Goal: Communication & Community: Answer question/provide support

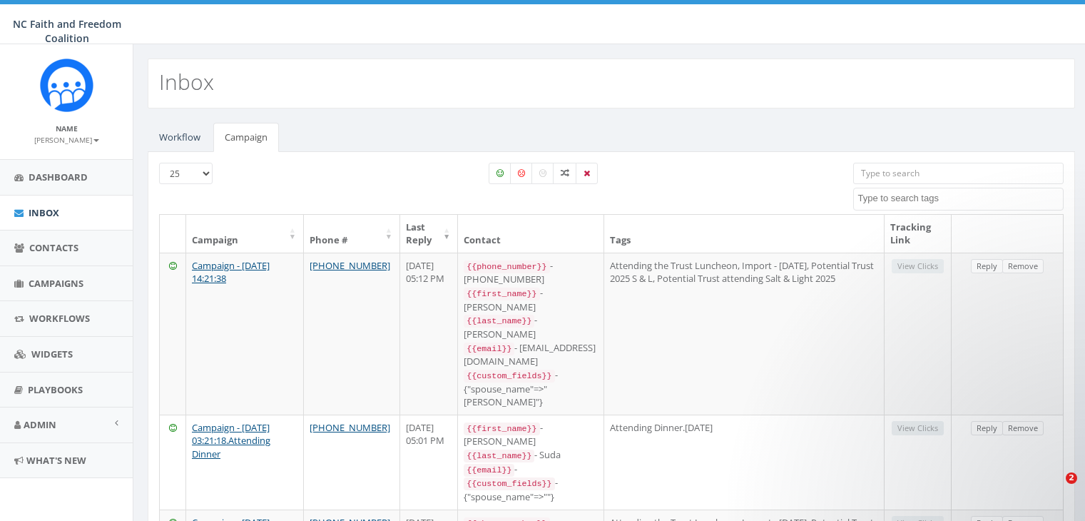
select select
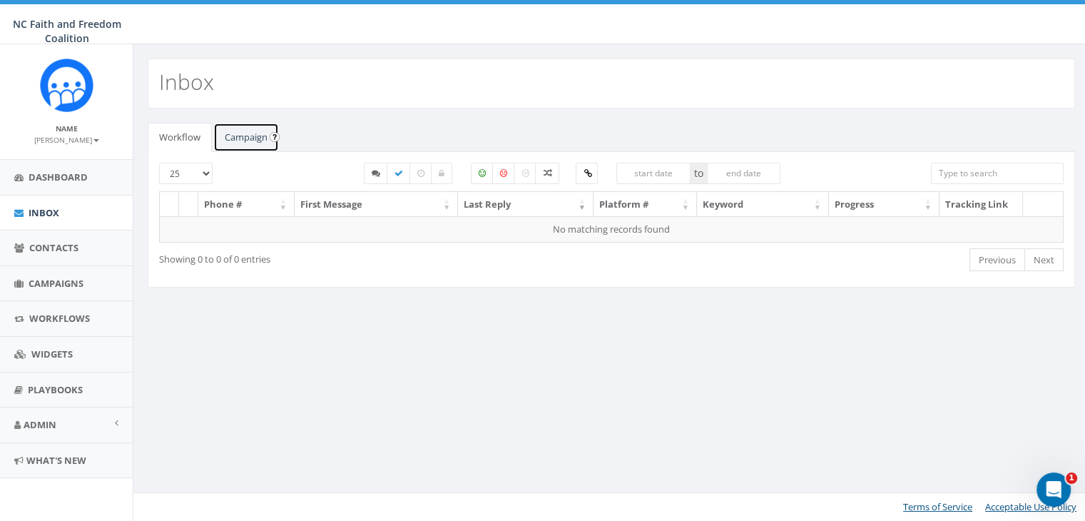
click at [251, 136] on link "Campaign" at bounding box center [246, 137] width 66 height 29
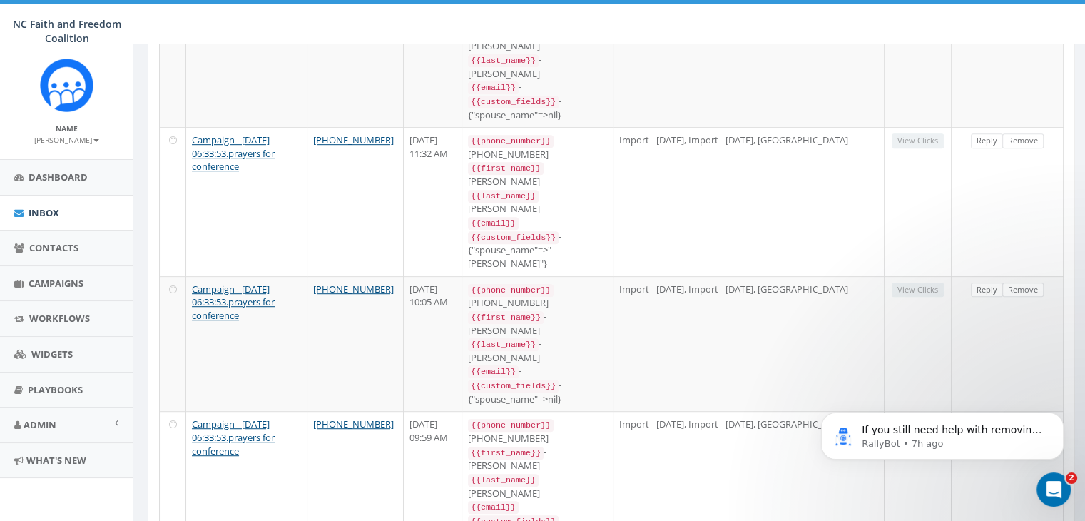
scroll to position [804, 0]
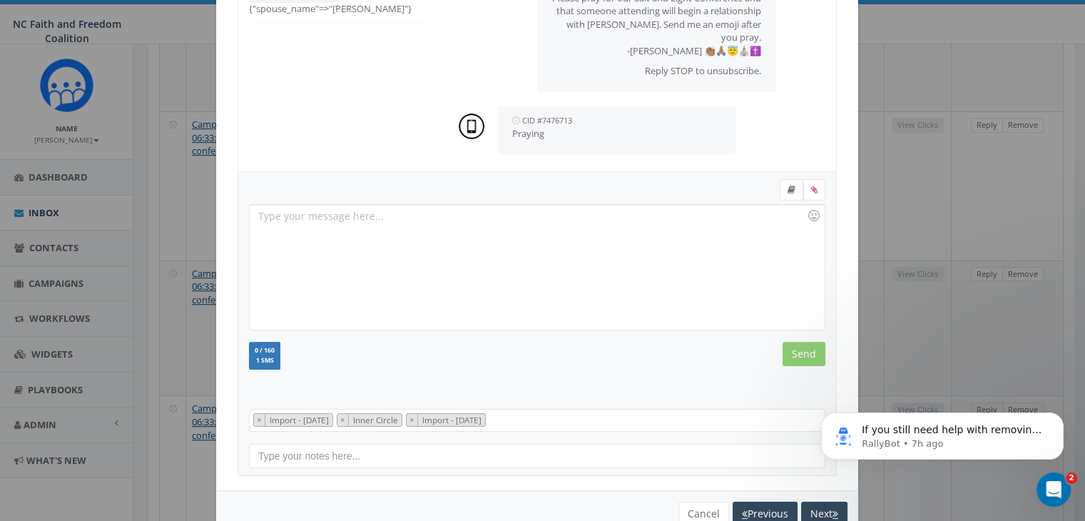
scroll to position [191, 0]
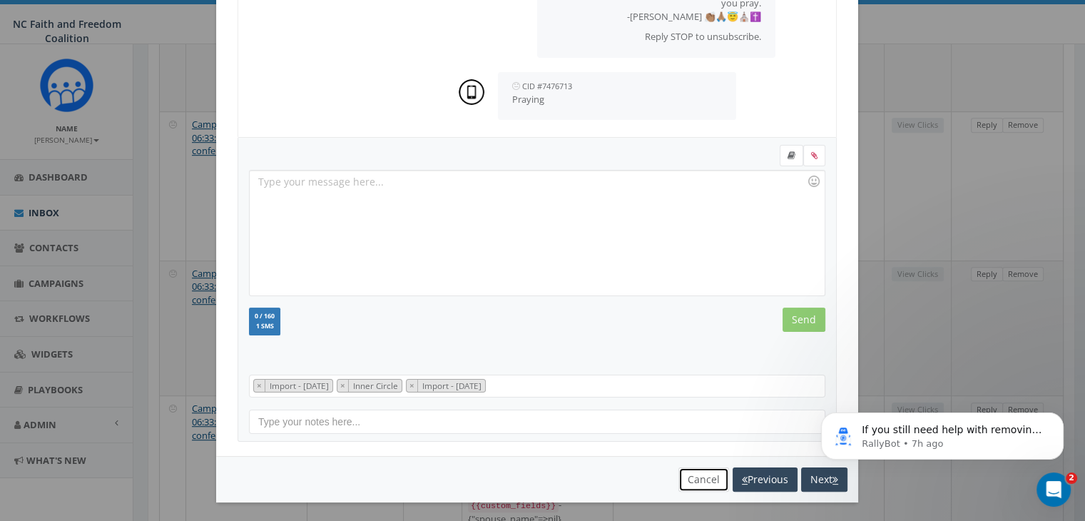
click at [691, 475] on button "Cancel" at bounding box center [704, 479] width 51 height 24
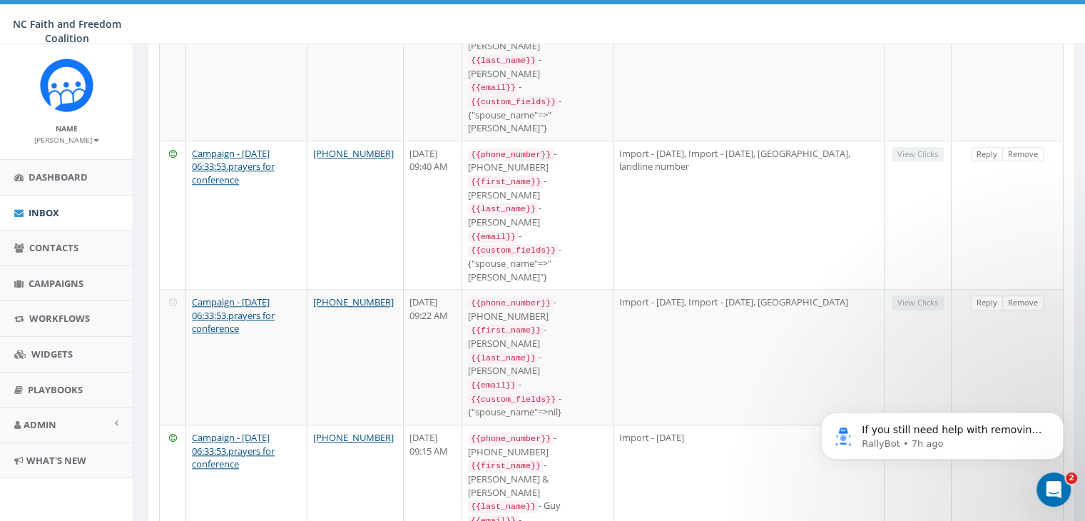
scroll to position [1350, 0]
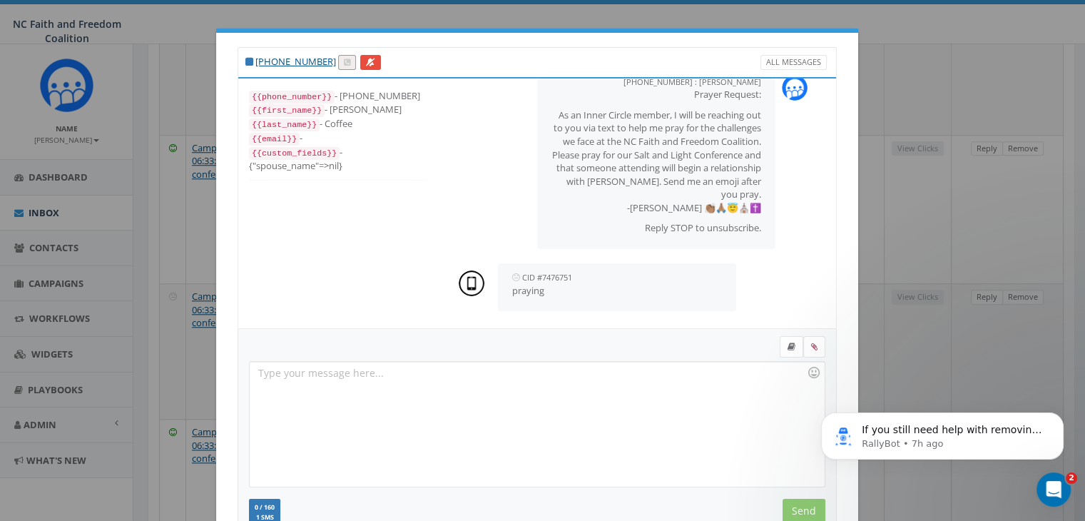
scroll to position [191, 0]
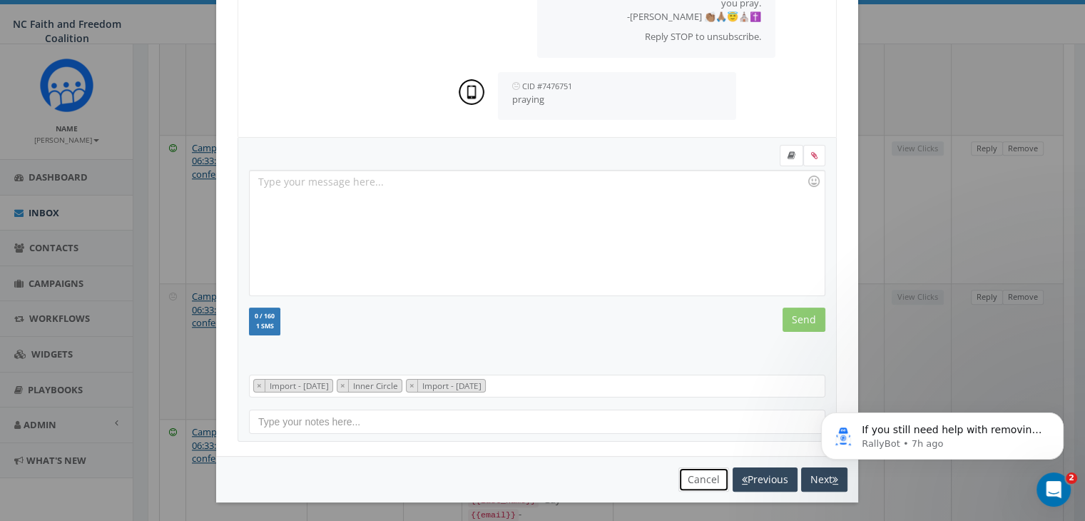
click at [691, 477] on button "Cancel" at bounding box center [704, 479] width 51 height 24
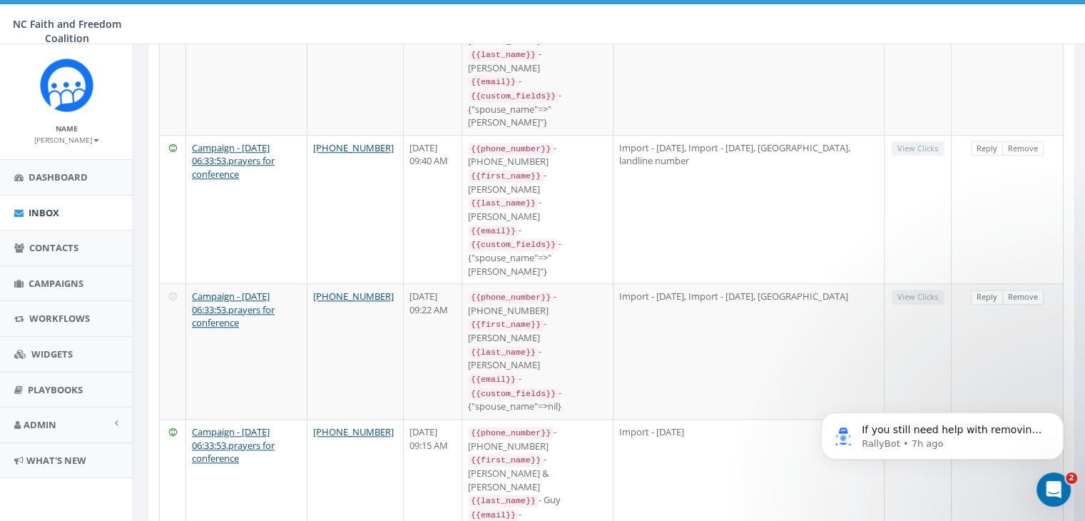
scroll to position [81, 0]
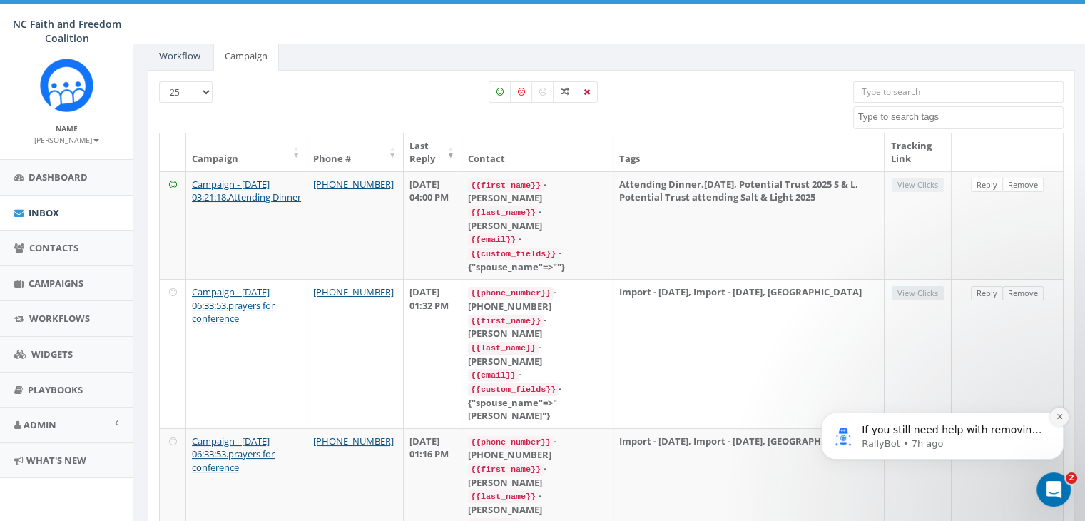
click at [1058, 415] on icon "Dismiss notification" at bounding box center [1060, 416] width 8 height 8
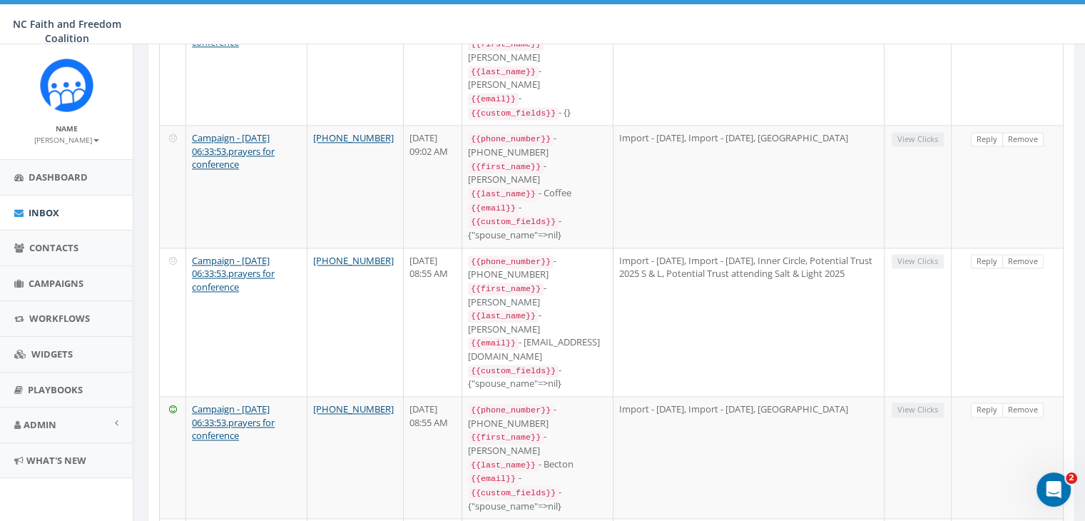
scroll to position [2050, 0]
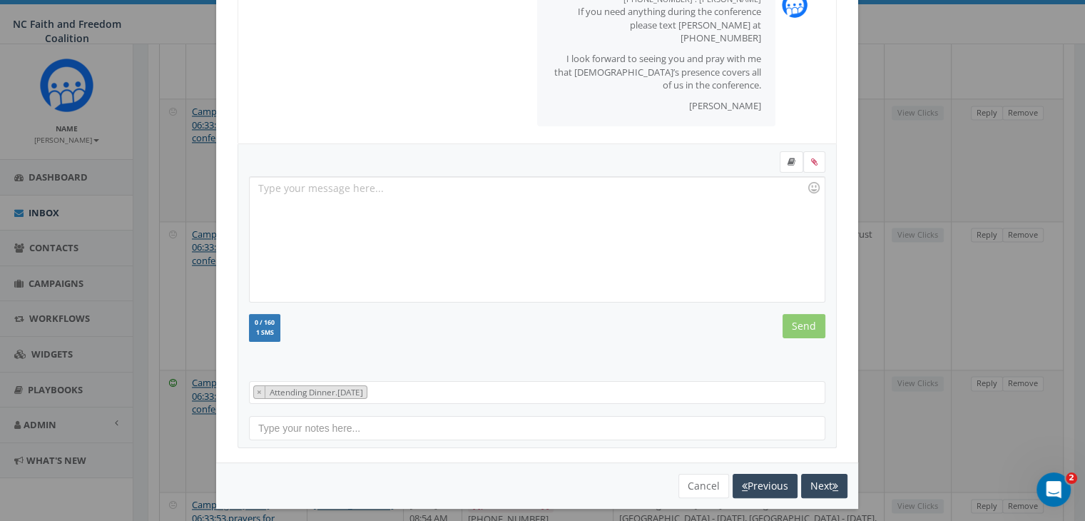
scroll to position [191, 0]
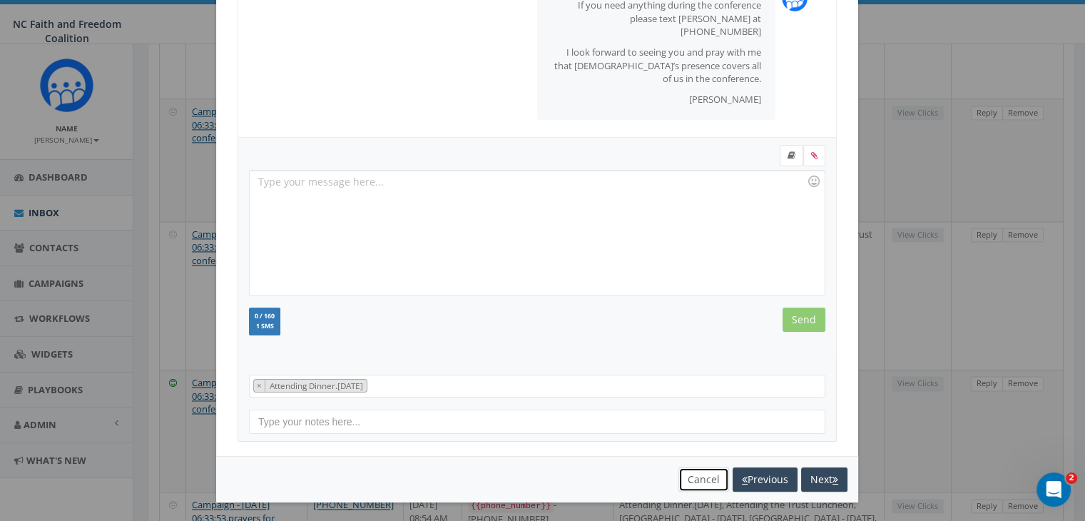
click at [694, 482] on button "Cancel" at bounding box center [704, 479] width 51 height 24
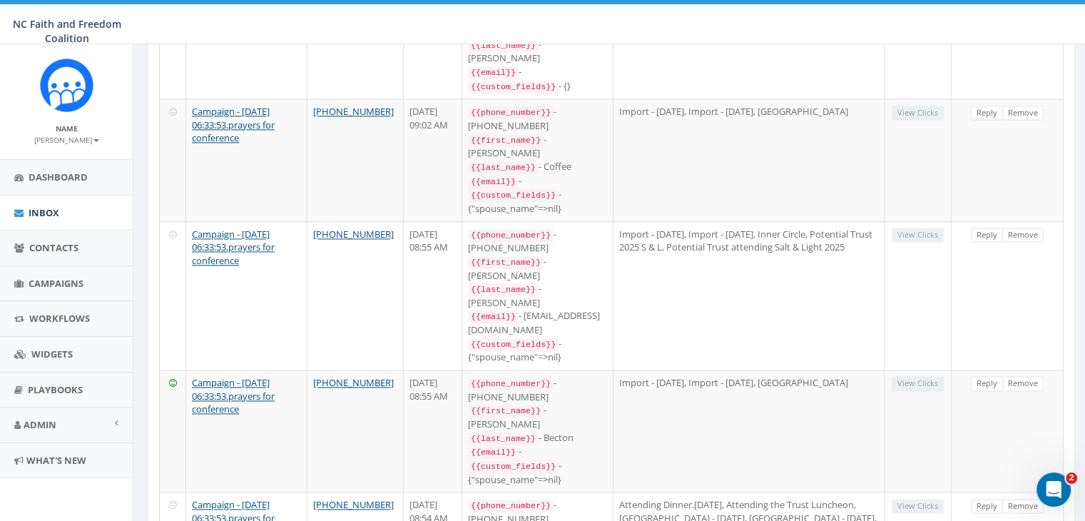
scroll to position [0, 0]
